Goal: Task Accomplishment & Management: Manage account settings

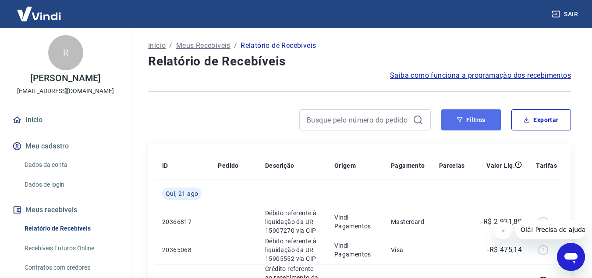
click at [465, 123] on button "Filtros" at bounding box center [472, 119] width 60 height 21
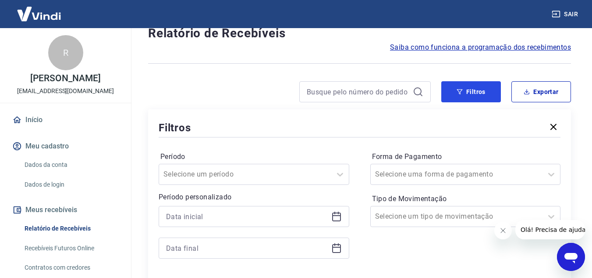
scroll to position [88, 0]
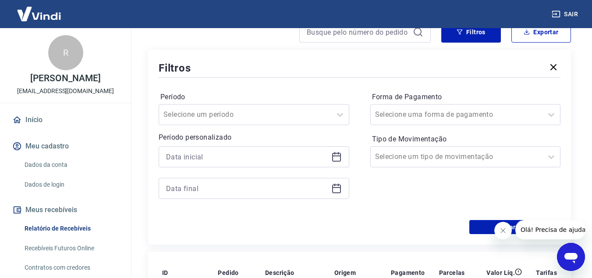
click at [333, 160] on icon at bounding box center [336, 157] width 9 height 9
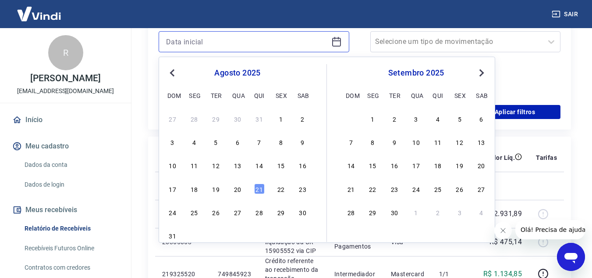
scroll to position [219, 0]
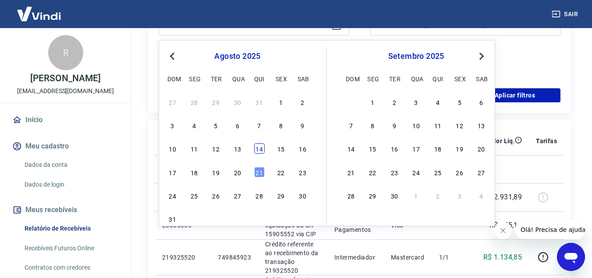
click at [260, 153] on div "14" at bounding box center [259, 148] width 11 height 11
click at [260, 154] on th "Descrição" at bounding box center [292, 141] width 69 height 28
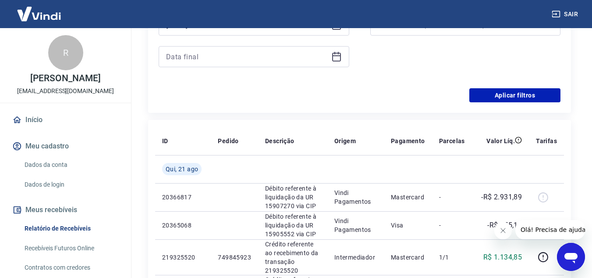
type input "[DATE]"
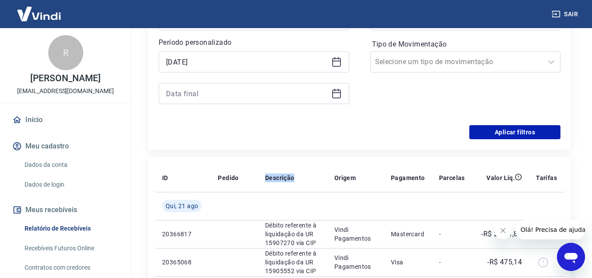
scroll to position [132, 0]
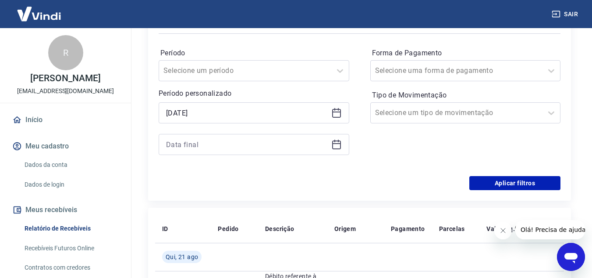
click at [340, 147] on icon at bounding box center [337, 144] width 11 height 11
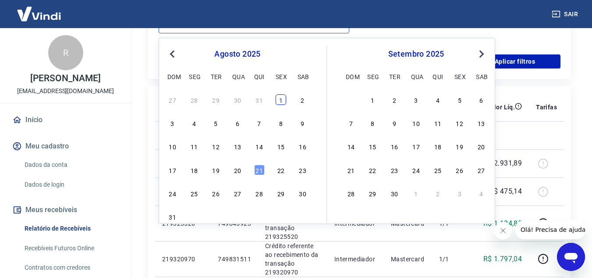
scroll to position [263, 0]
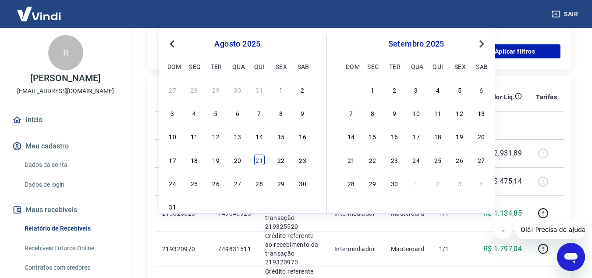
click at [258, 162] on div "21" at bounding box center [259, 159] width 11 height 11
click at [258, 162] on td "Débito referente à liquidação da UR 15907270 via CIP" at bounding box center [292, 153] width 69 height 28
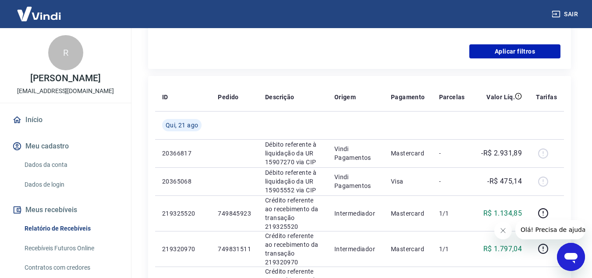
type input "[DATE]"
click at [505, 54] on button "Aplicar filtros" at bounding box center [515, 51] width 91 height 14
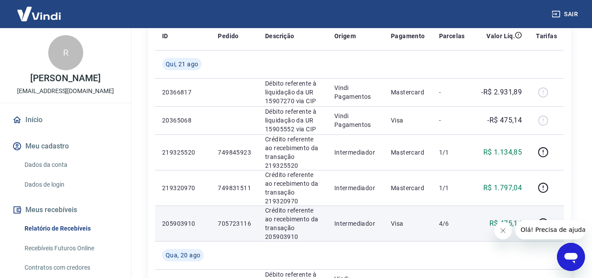
scroll to position [132, 0]
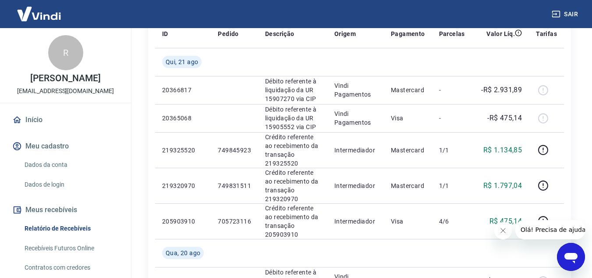
click at [507, 229] on button "Fechar mensagem da empresa" at bounding box center [503, 230] width 18 height 18
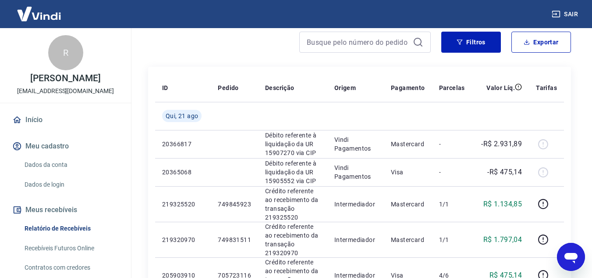
scroll to position [0, 0]
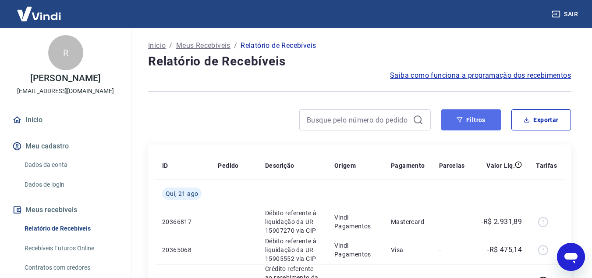
click at [489, 120] on button "Filtros" at bounding box center [472, 119] width 60 height 21
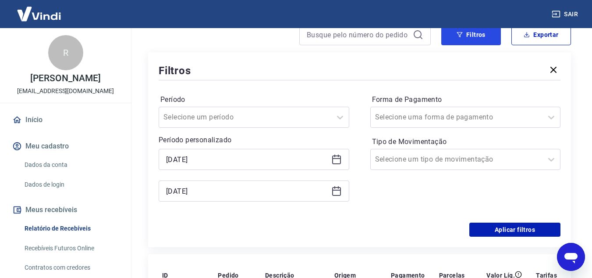
scroll to position [88, 0]
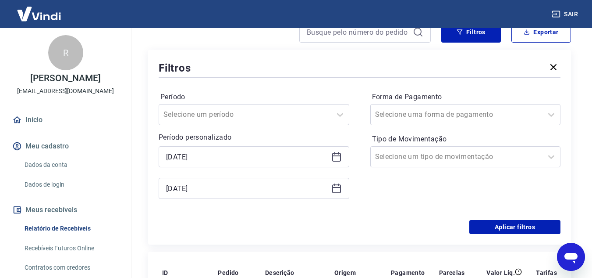
click at [334, 192] on icon at bounding box center [337, 188] width 11 height 11
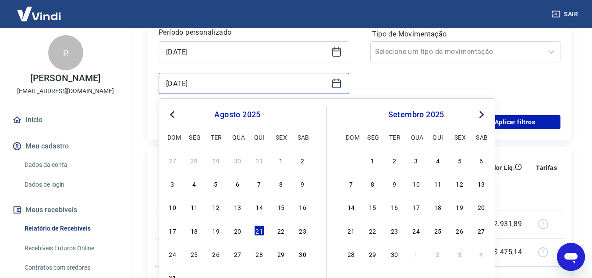
scroll to position [219, 0]
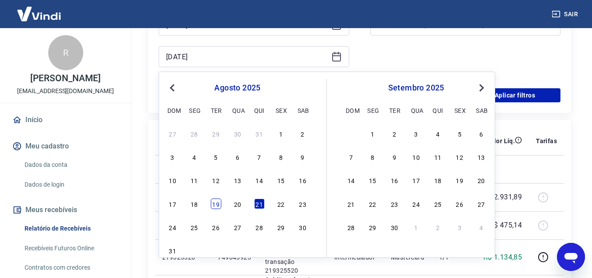
click at [214, 203] on div "19" at bounding box center [216, 203] width 11 height 11
click at [214, 203] on td at bounding box center [234, 197] width 47 height 28
type input "[DATE]"
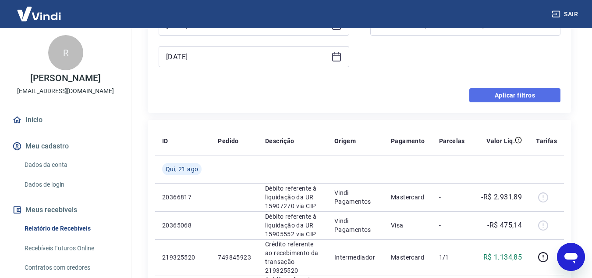
click at [482, 97] on button "Aplicar filtros" at bounding box center [515, 95] width 91 height 14
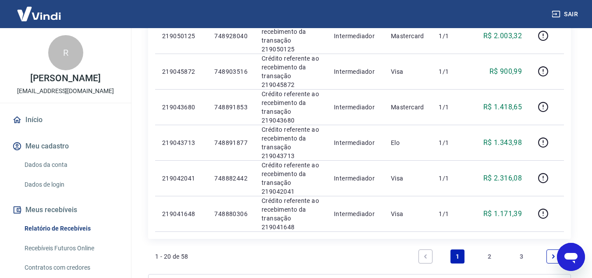
scroll to position [674, 0]
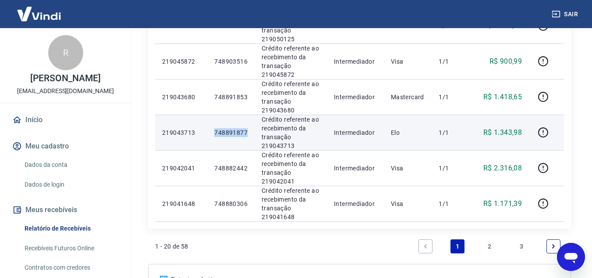
drag, startPoint x: 217, startPoint y: 132, endPoint x: 246, endPoint y: 132, distance: 29.8
click at [246, 132] on p "748891877" at bounding box center [230, 132] width 33 height 9
copy p "748891877"
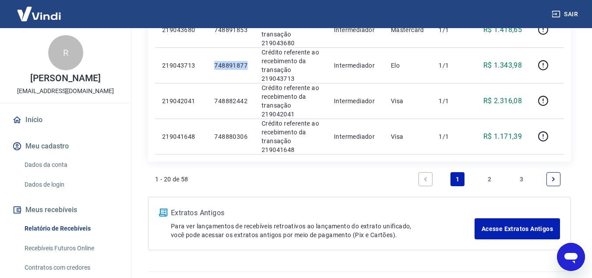
scroll to position [762, 0]
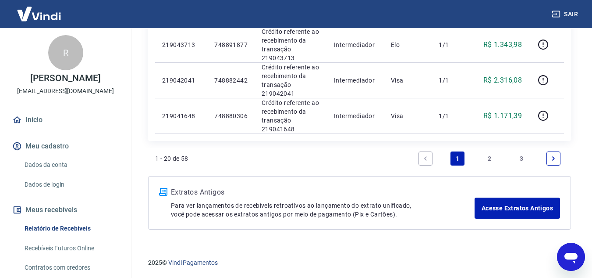
click at [491, 157] on link "2" at bounding box center [490, 158] width 14 height 14
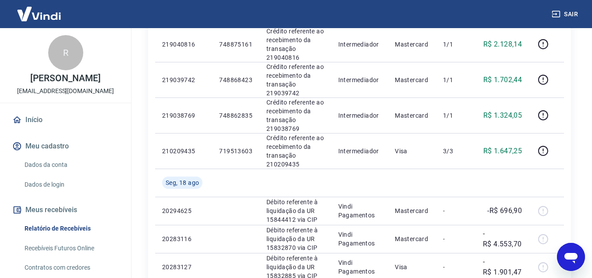
scroll to position [219, 0]
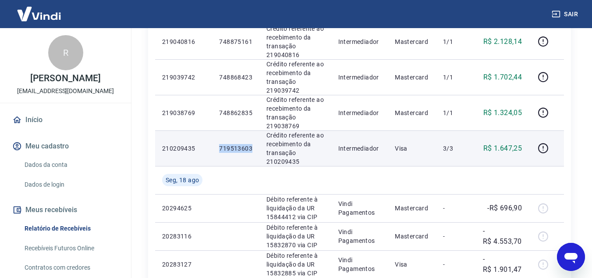
drag, startPoint x: 228, startPoint y: 148, endPoint x: 252, endPoint y: 150, distance: 24.2
click at [252, 150] on td "719513603" at bounding box center [235, 148] width 47 height 36
copy p "719513603"
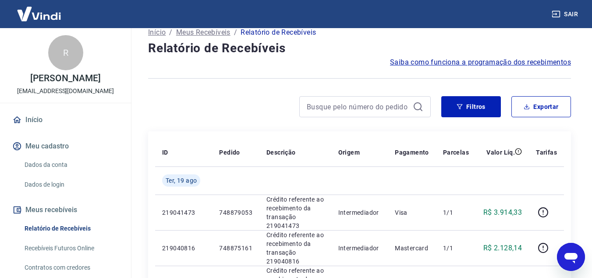
scroll to position [0, 0]
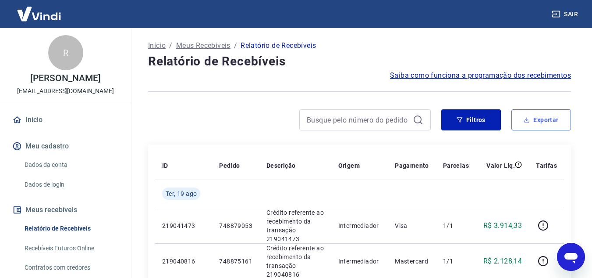
click at [530, 116] on button "Exportar" at bounding box center [542, 119] width 60 height 21
type input "[DATE]"
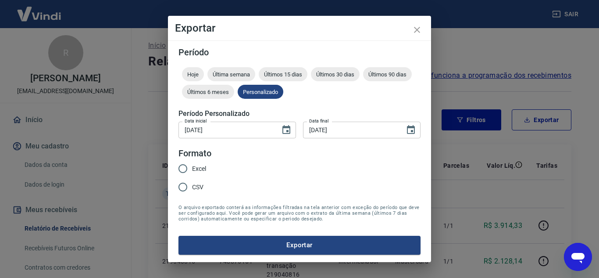
click at [185, 169] on input "Excel" at bounding box center [183, 168] width 18 height 18
radio input "true"
click at [344, 247] on button "Exportar" at bounding box center [299, 244] width 242 height 18
